Goal: Contribute content: Contribute content

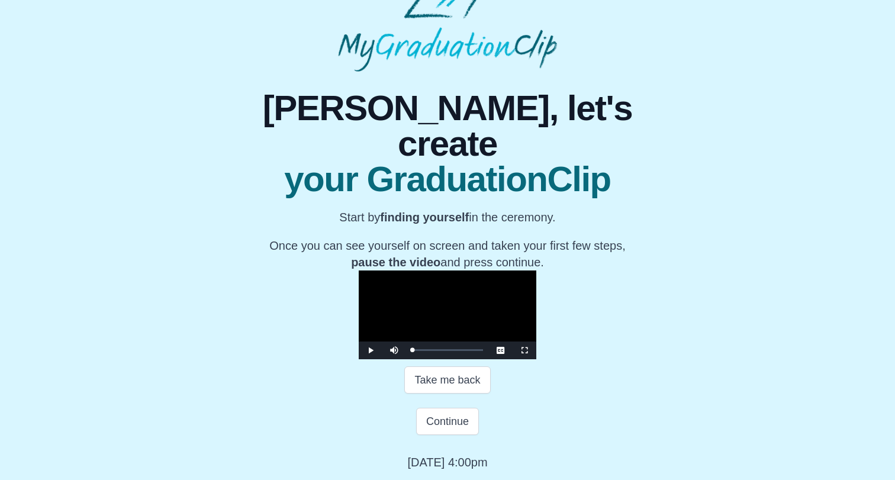
scroll to position [161, 0]
click at [434, 431] on button "Continue" at bounding box center [447, 421] width 63 height 27
click at [451, 421] on button "Continue" at bounding box center [447, 421] width 63 height 27
click at [443, 421] on button "Continue" at bounding box center [447, 421] width 63 height 27
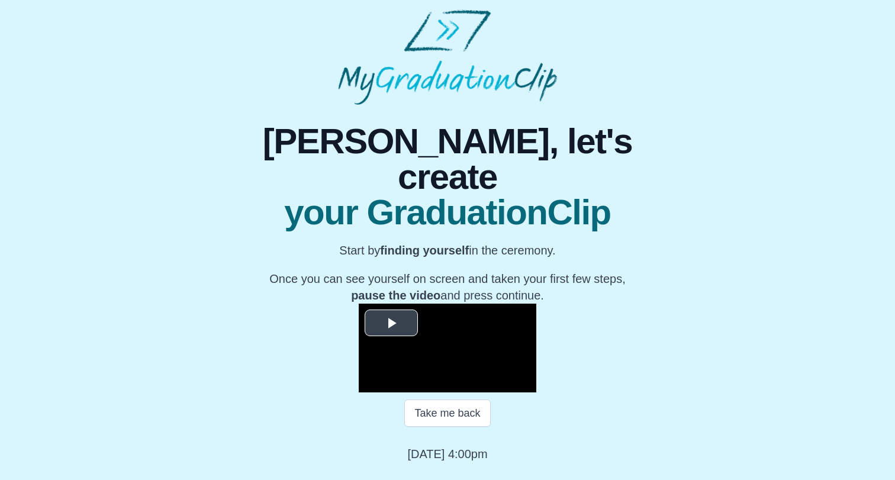
click at [393, 303] on video "Video Player" at bounding box center [447, 347] width 177 height 89
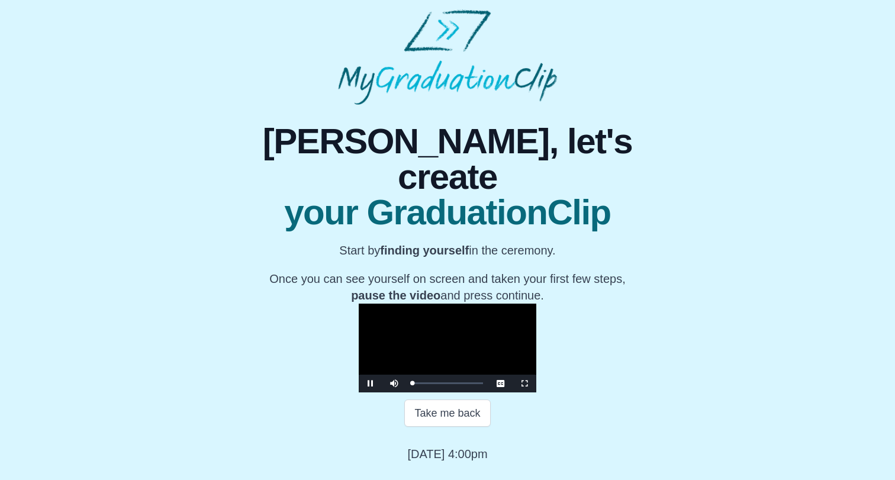
scroll to position [120, 0]
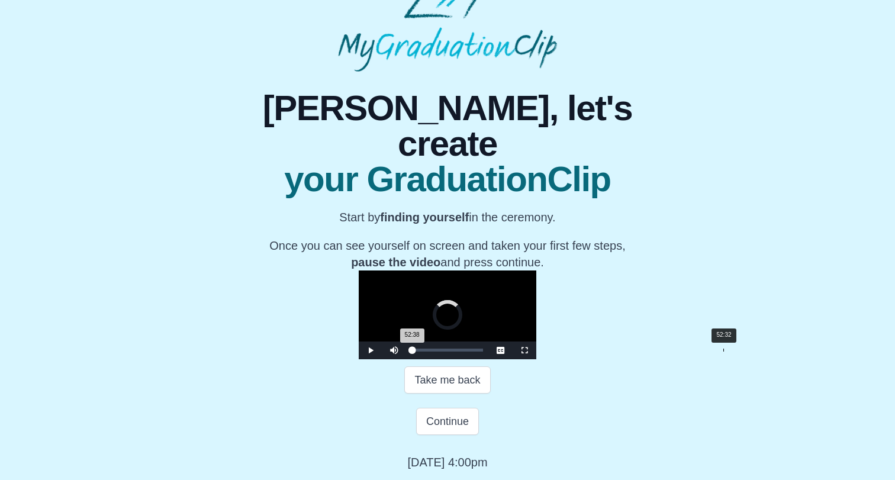
click at [483, 351] on div "Loaded : 0% 52:32 52:38 Progress : 0%" at bounding box center [447, 349] width 71 height 3
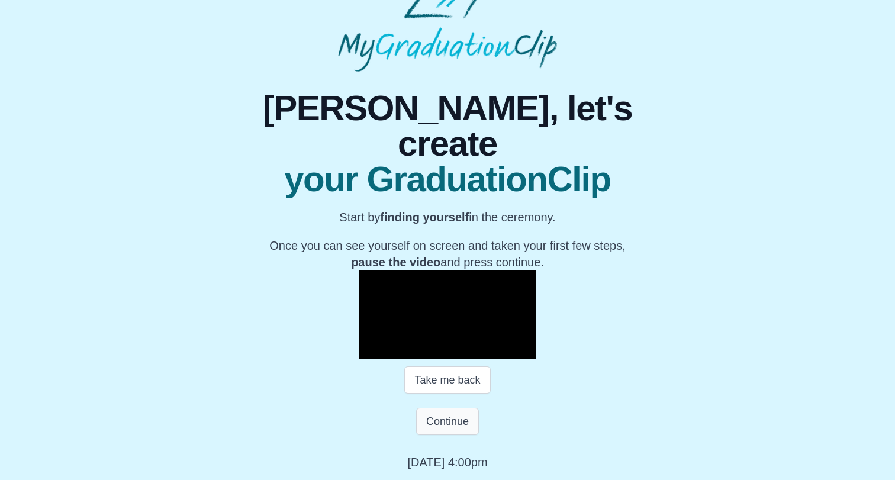
click at [446, 421] on button "Continue" at bounding box center [447, 421] width 63 height 27
click at [428, 422] on button "Continue" at bounding box center [447, 421] width 63 height 27
click at [428, 423] on button "Continue" at bounding box center [447, 421] width 63 height 27
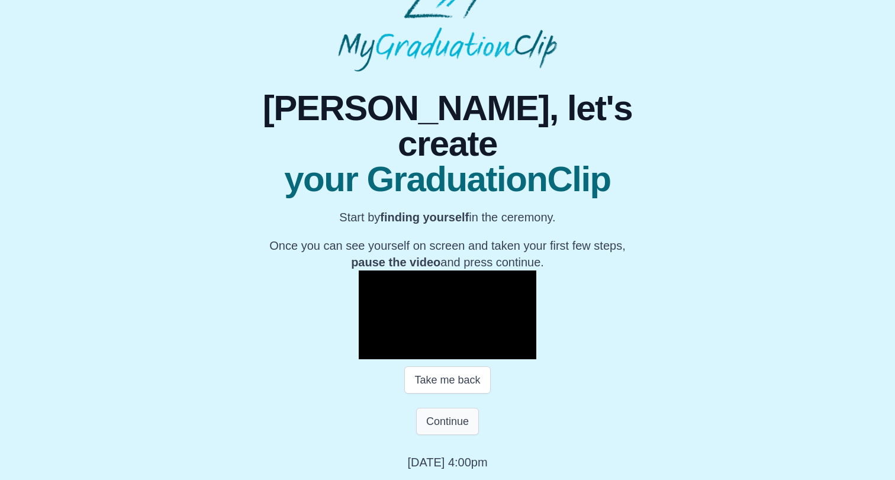
click at [428, 423] on button "Continue" at bounding box center [447, 421] width 63 height 27
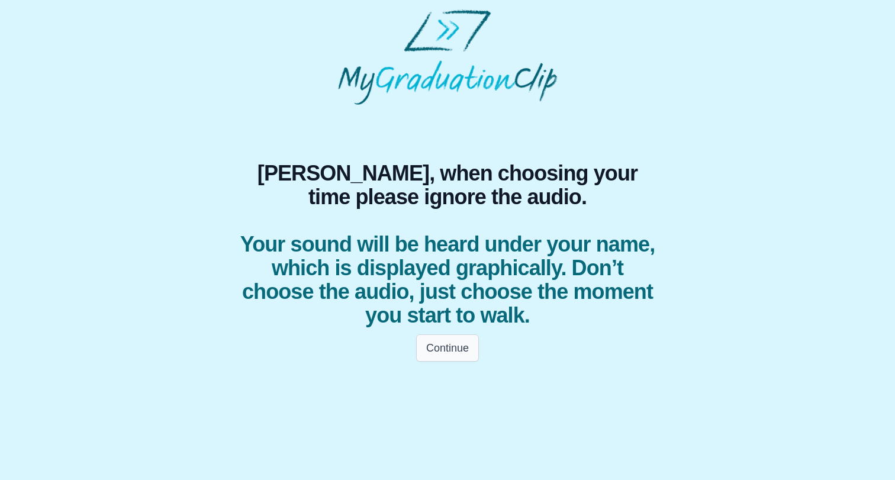
click at [444, 351] on button "Continue" at bounding box center [447, 347] width 63 height 27
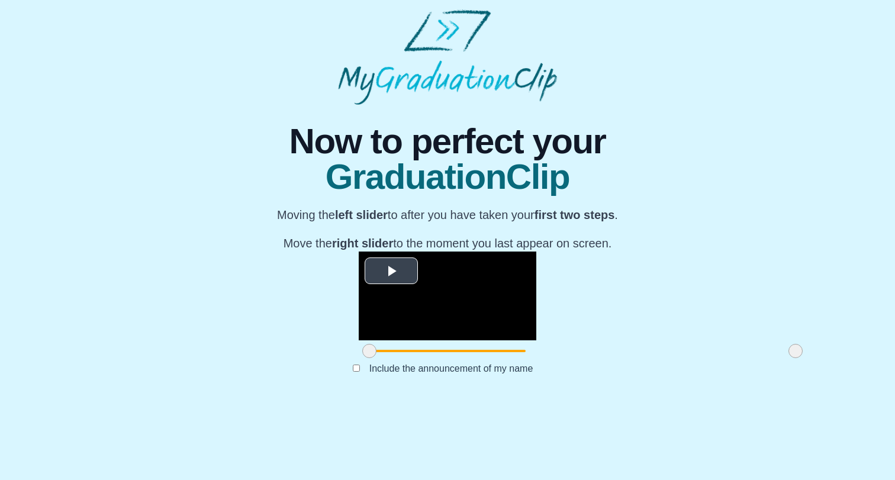
scroll to position [91, 0]
